Goal: Download file/media

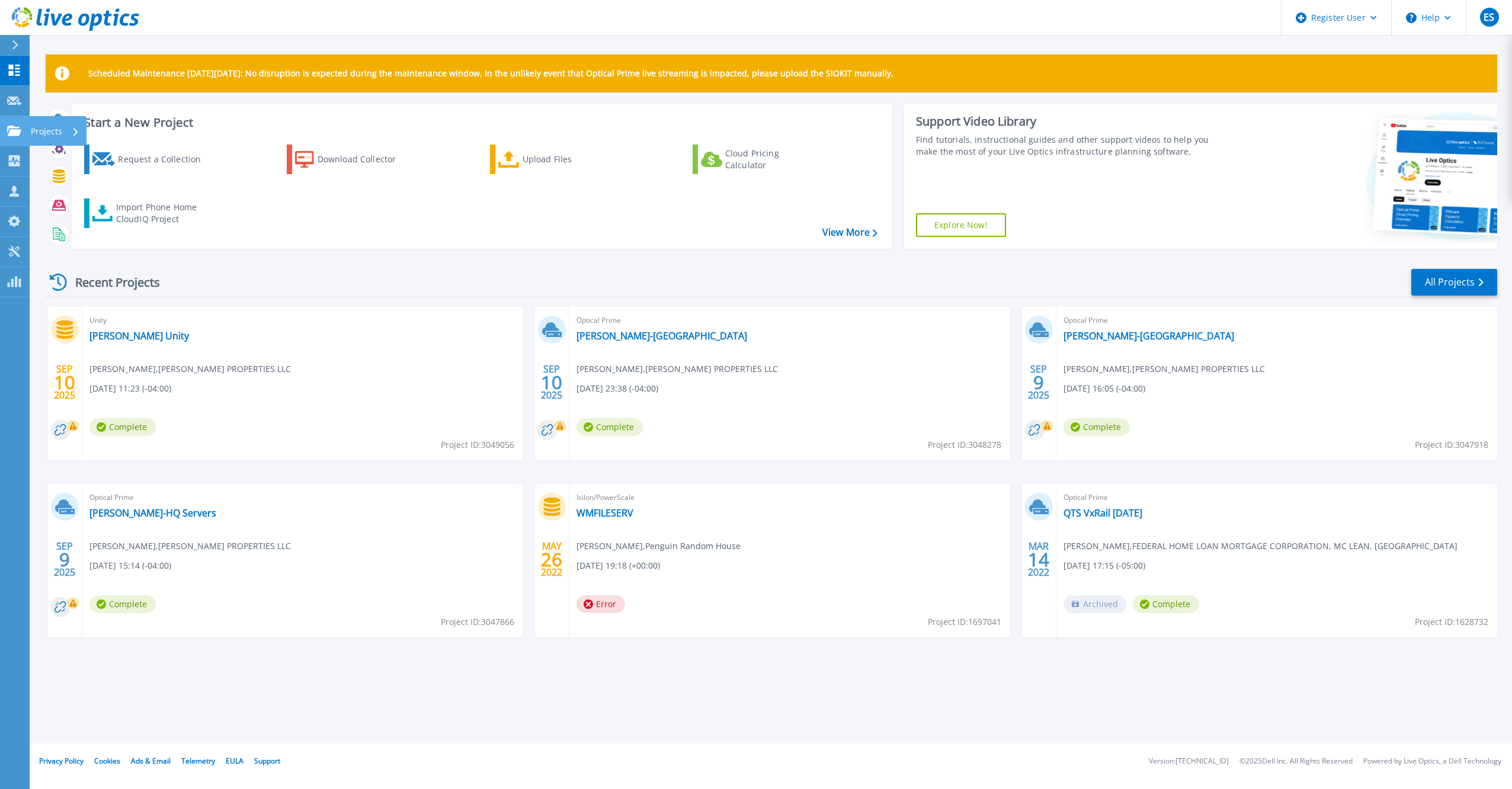
click at [14, 131] on icon at bounding box center [14, 131] width 14 height 10
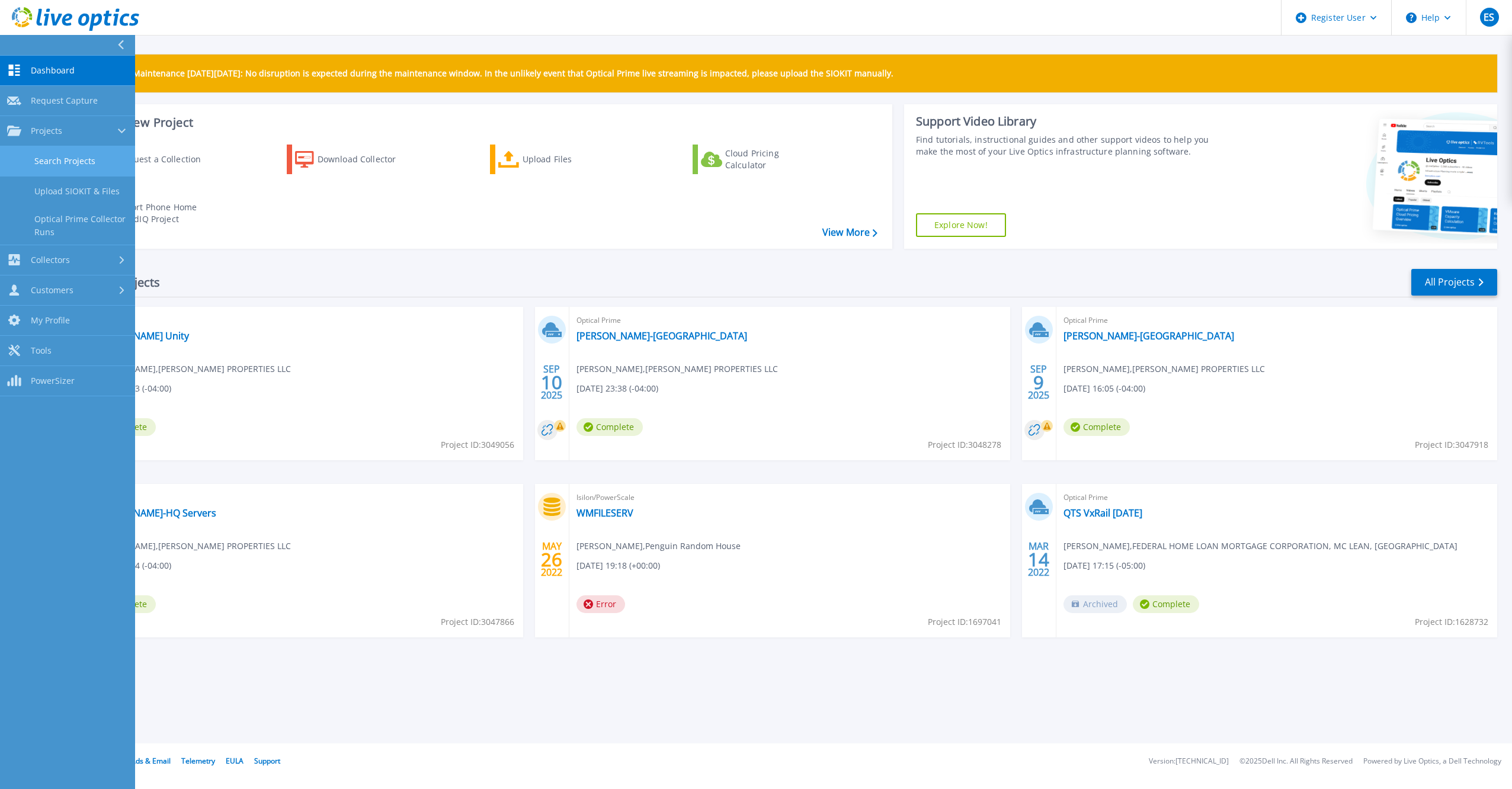
click at [63, 164] on link "Search Projects" at bounding box center [67, 161] width 135 height 30
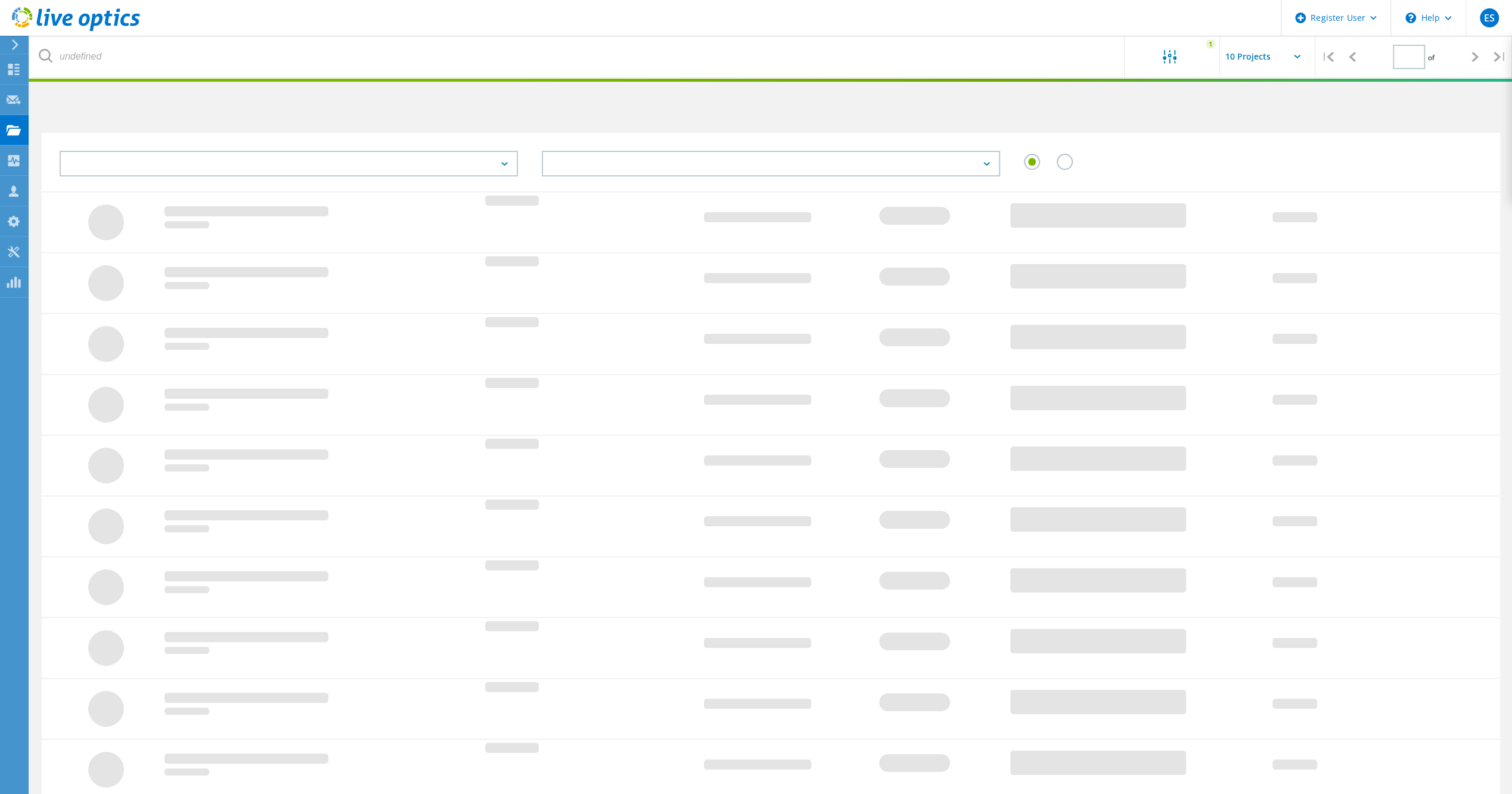
type input "1"
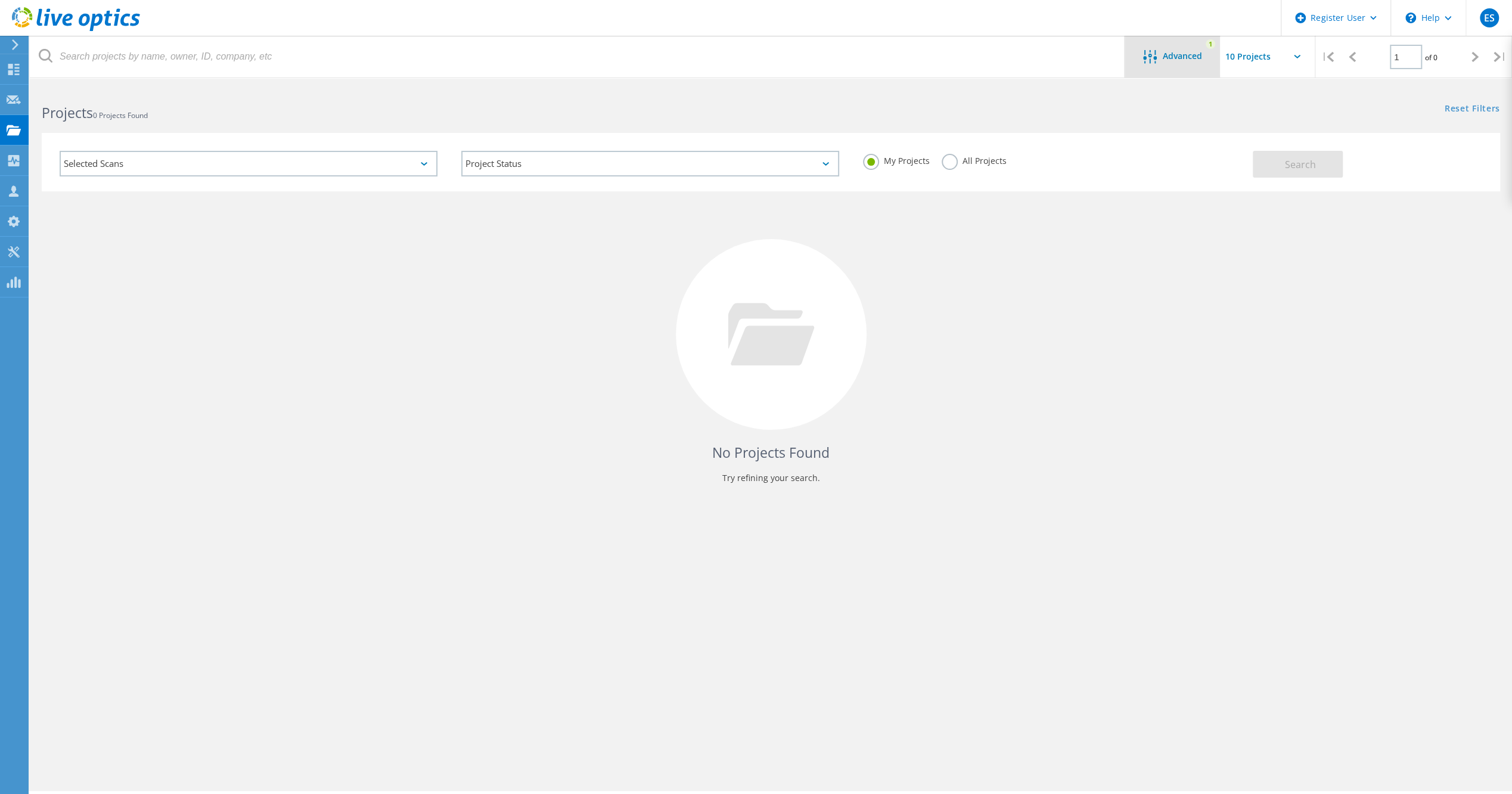
click at [1161, 58] on div at bounding box center [1153, 57] width 20 height 15
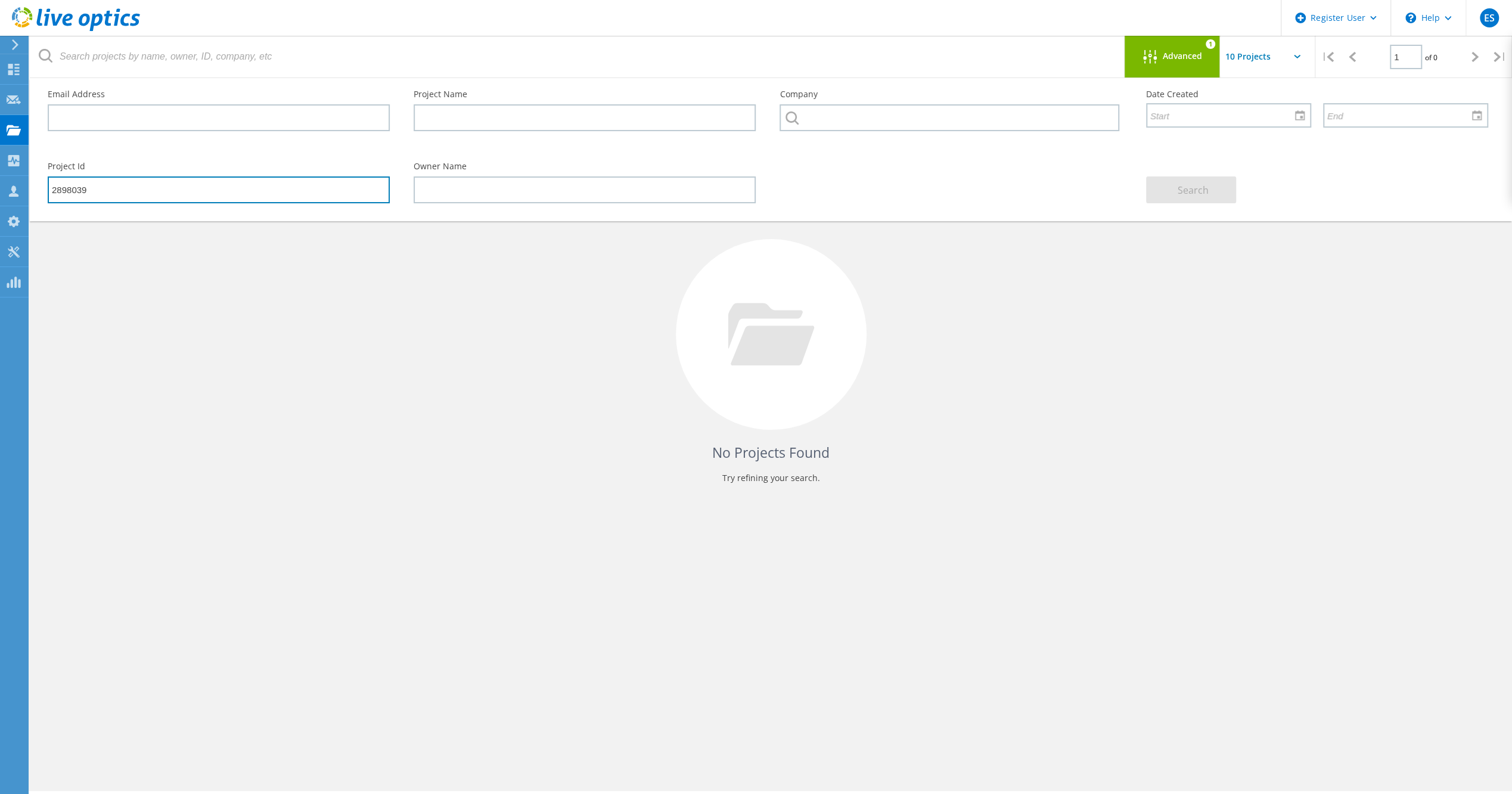
click at [218, 193] on input "2898039" at bounding box center [218, 190] width 342 height 27
drag, startPoint x: 218, startPoint y: 193, endPoint x: 86, endPoint y: 193, distance: 132.0
click at [86, 193] on input "2898039" at bounding box center [218, 190] width 342 height 27
type input "2898038"
click at [84, 186] on input "2898038" at bounding box center [218, 190] width 342 height 27
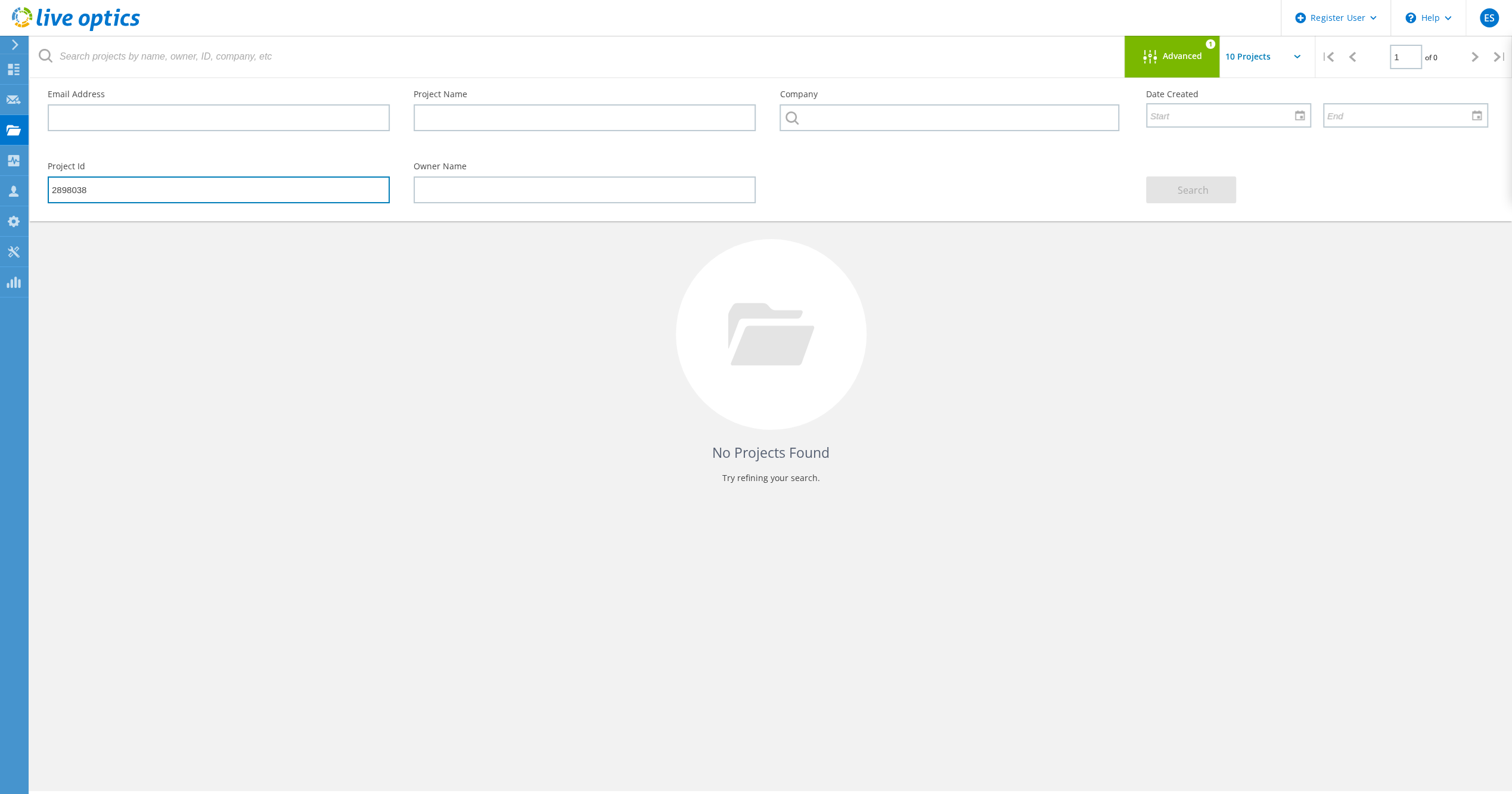
click at [84, 186] on input "2898038" at bounding box center [218, 190] width 342 height 27
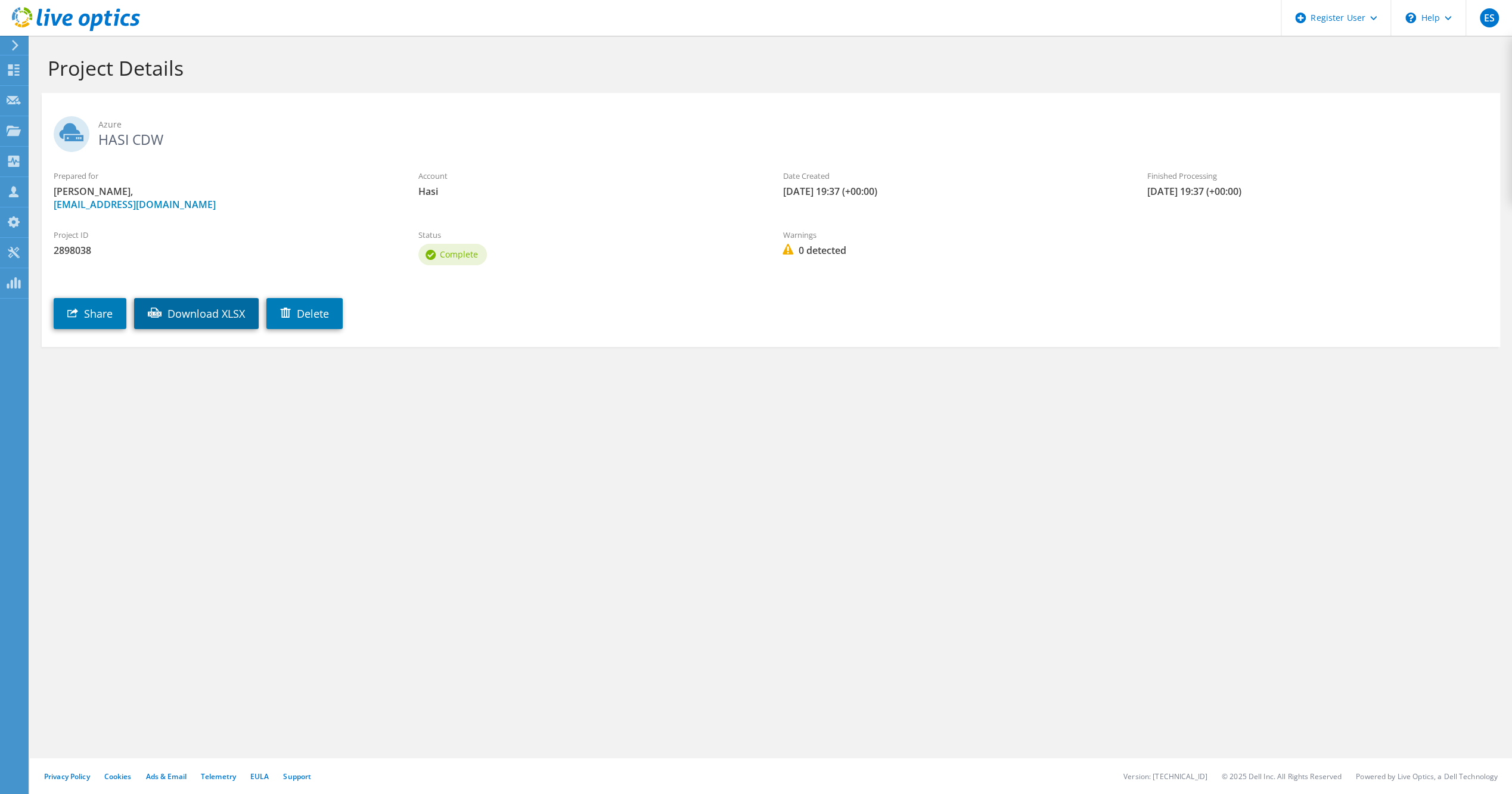
click at [215, 318] on link "Download XLSX" at bounding box center [196, 313] width 124 height 31
click at [295, 320] on link "Download XLSX" at bounding box center [321, 313] width 124 height 31
click at [191, 314] on link "Download XLSX" at bounding box center [196, 313] width 124 height 31
click at [289, 182] on div "Prepared for [PERSON_NAME], [EMAIL_ADDRESS][DOMAIN_NAME]" at bounding box center [224, 190] width 365 height 53
